Goal: Find specific page/section: Find specific page/section

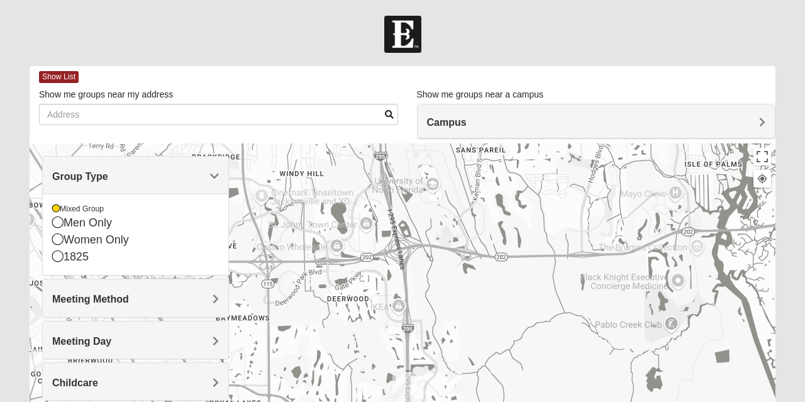
click at [97, 240] on div "Women Only" at bounding box center [135, 239] width 167 height 17
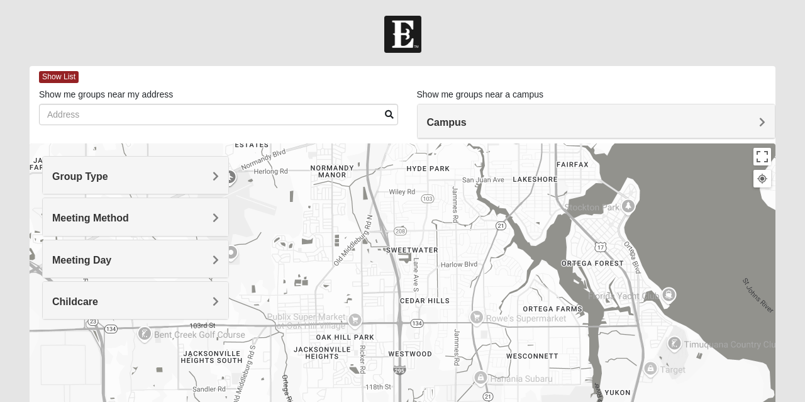
click at [204, 171] on h4 "Group Type" at bounding box center [135, 176] width 167 height 12
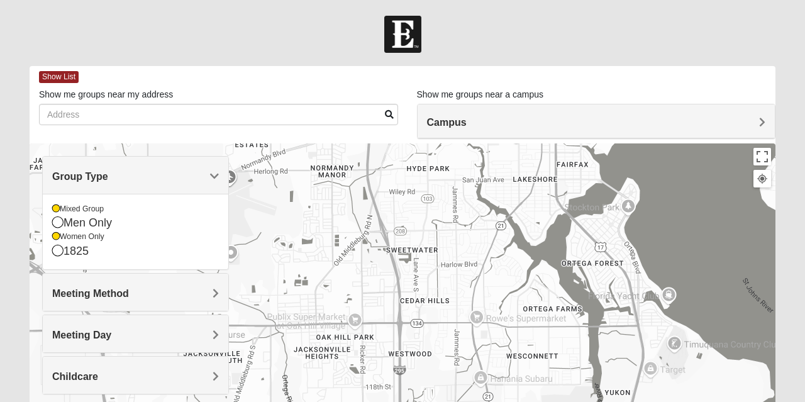
click at [199, 172] on h4 "Group Type" at bounding box center [135, 176] width 167 height 12
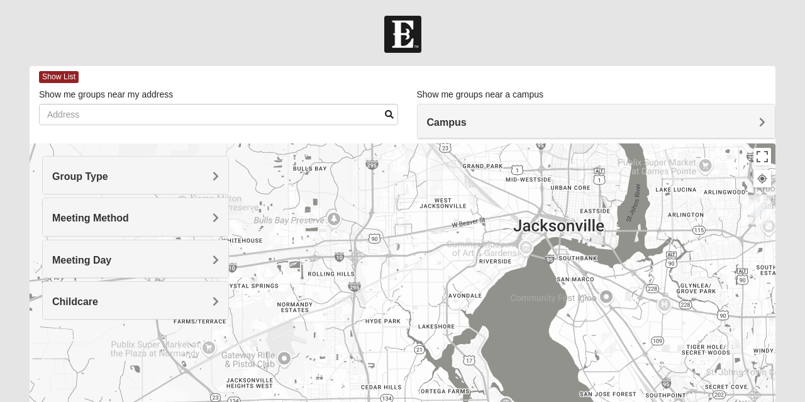
click at [490, 273] on img "Womens Hughes 32205" at bounding box center [487, 274] width 25 height 31
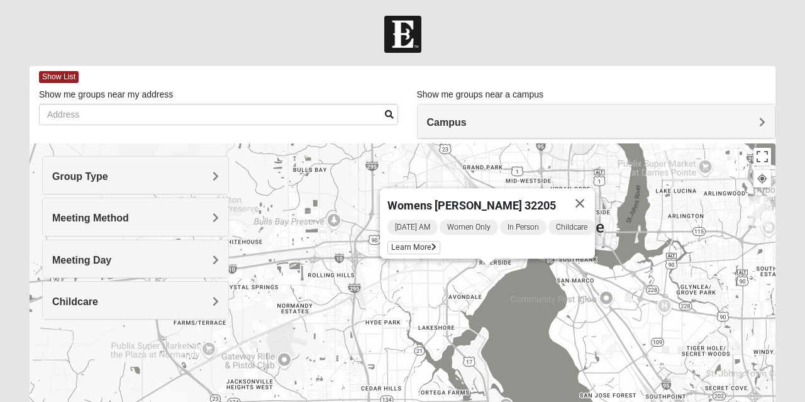
click at [330, 326] on div "Womens [PERSON_NAME] 32205 [DATE] AM Women Only In Person Childcare Learn More" at bounding box center [403, 394] width 746 height 503
click at [589, 201] on button "Close" at bounding box center [580, 203] width 30 height 30
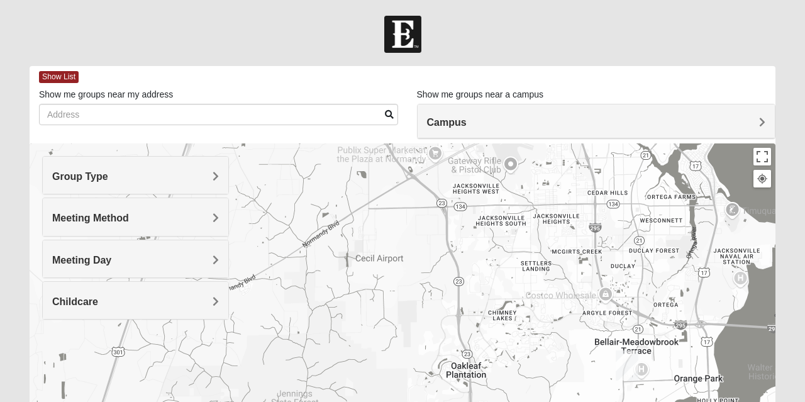
click at [108, 179] on span "Group Type" at bounding box center [80, 176] width 56 height 11
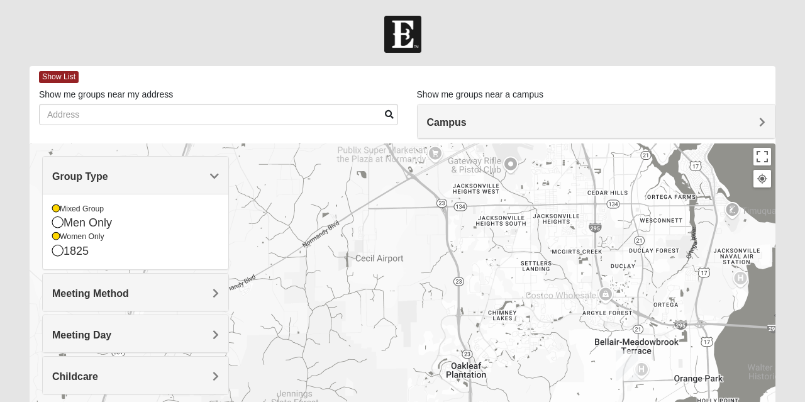
click at [57, 210] on icon at bounding box center [56, 209] width 8 height 8
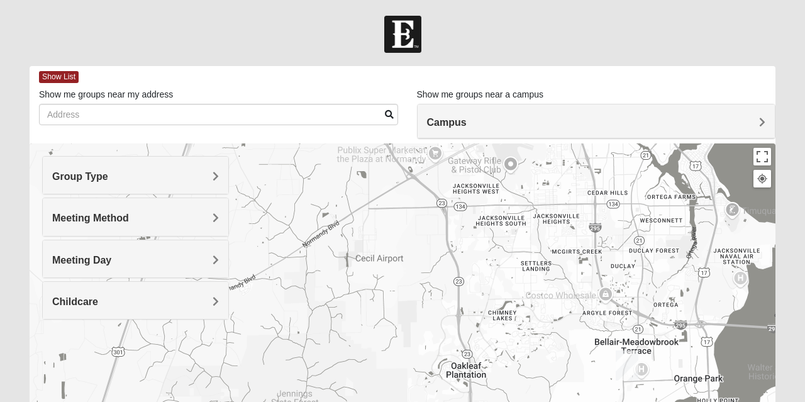
click at [199, 161] on div "Group Type" at bounding box center [136, 175] width 186 height 37
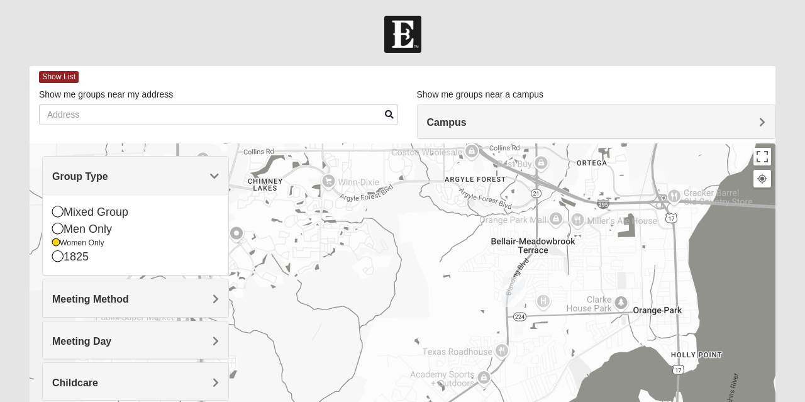
click at [58, 245] on icon at bounding box center [56, 243] width 8 height 8
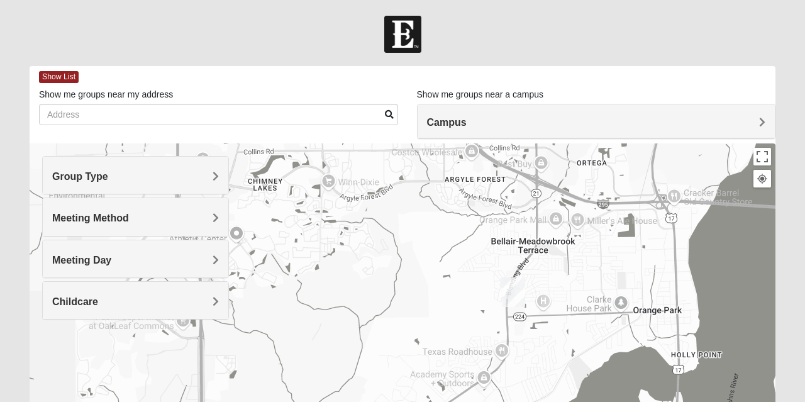
click at [210, 171] on h4 "Group Type" at bounding box center [135, 176] width 167 height 12
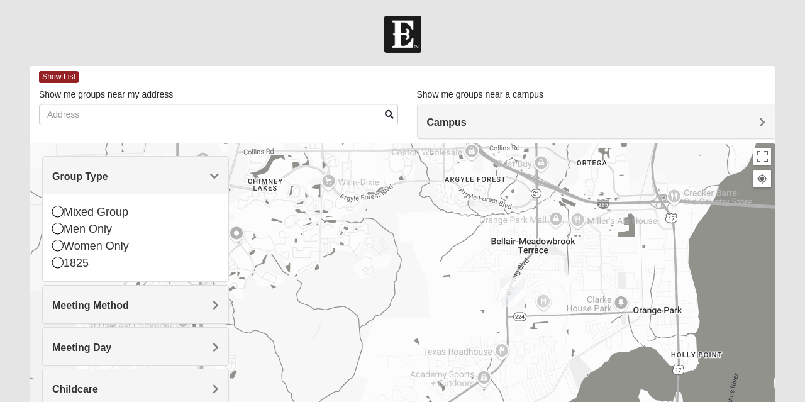
click at [58, 214] on icon at bounding box center [57, 211] width 11 height 11
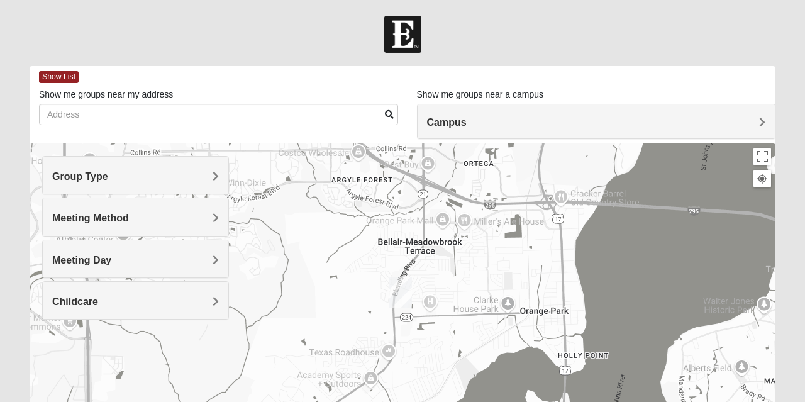
click at [404, 285] on img "Orange Park" at bounding box center [400, 292] width 33 height 40
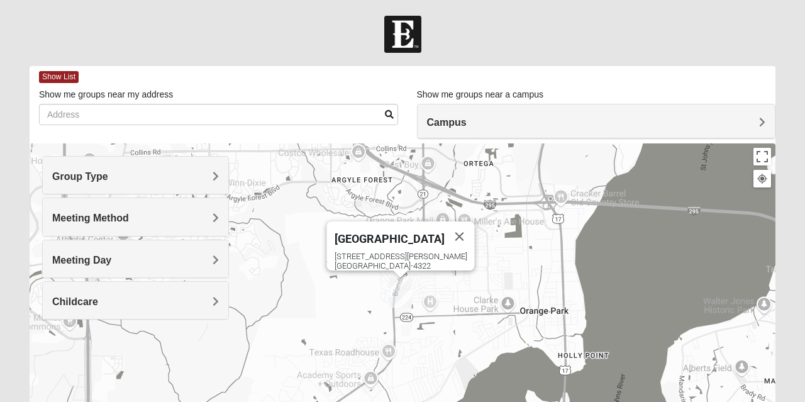
click at [401, 296] on img "Orange Park" at bounding box center [400, 292] width 33 height 40
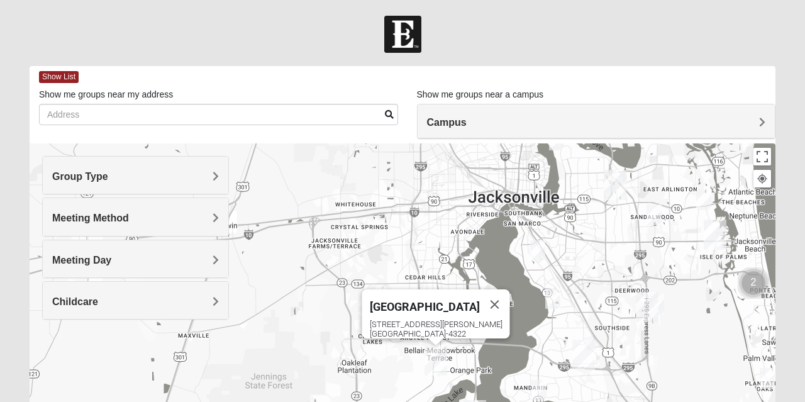
click at [368, 198] on div "[GEOGRAPHIC_DATA] [STREET_ADDRESS][PERSON_NAME]" at bounding box center [403, 394] width 746 height 503
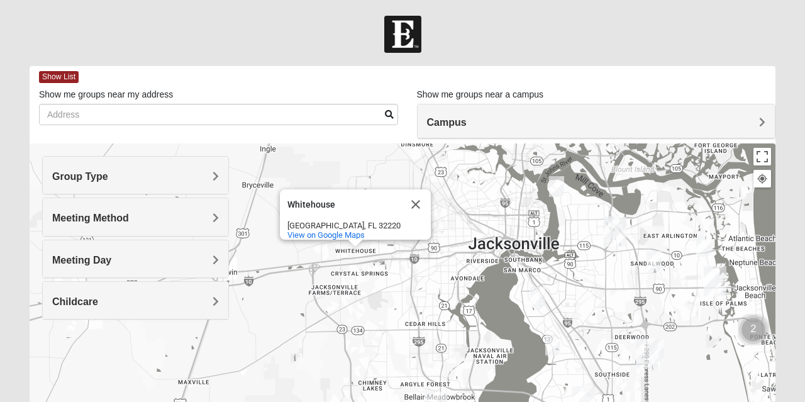
click at [302, 330] on div "[GEOGRAPHIC_DATA] View on Google Maps" at bounding box center [403, 394] width 746 height 503
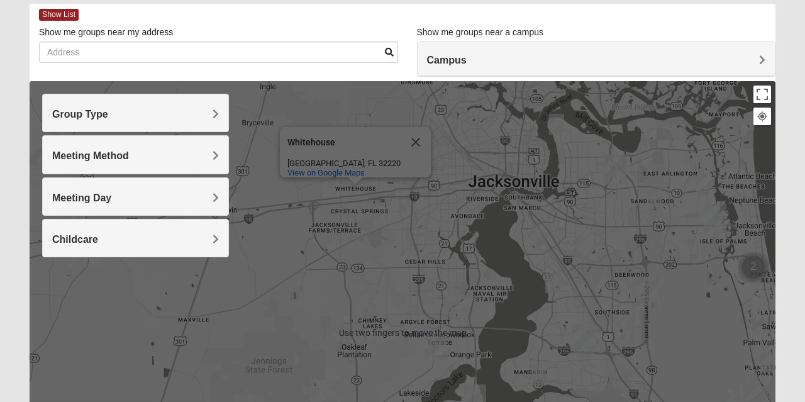
scroll to position [65, 0]
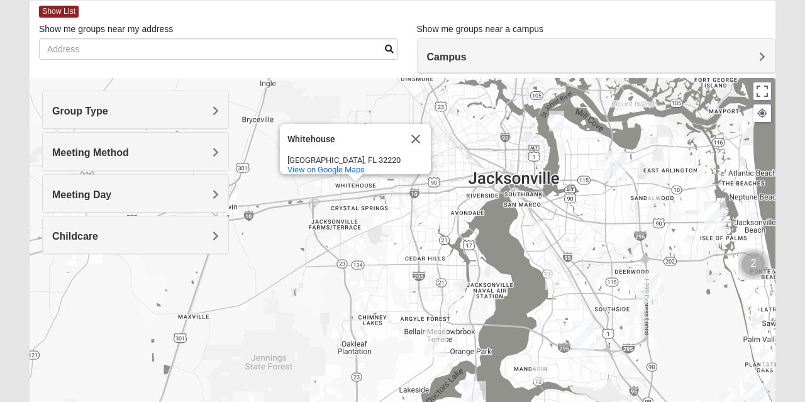
click at [415, 131] on button "Close" at bounding box center [416, 139] width 30 height 30
